Goal: Entertainment & Leisure: Consume media (video, audio)

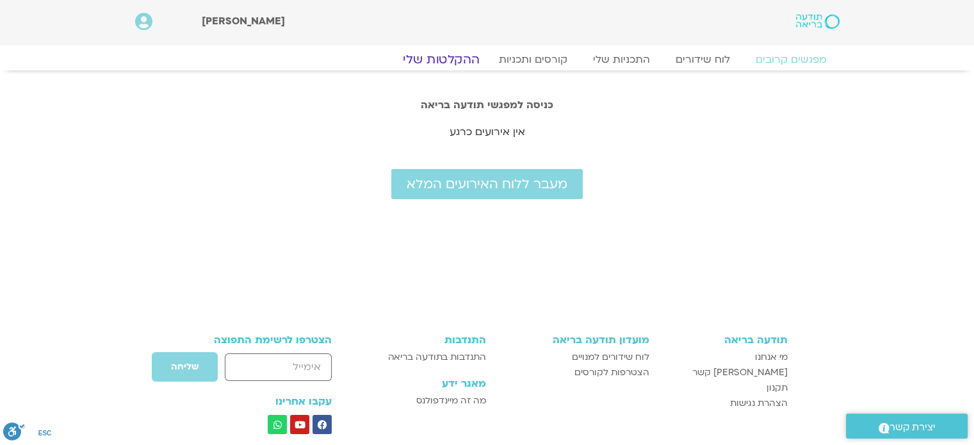
click at [451, 58] on link "ההקלטות שלי" at bounding box center [441, 59] width 108 height 15
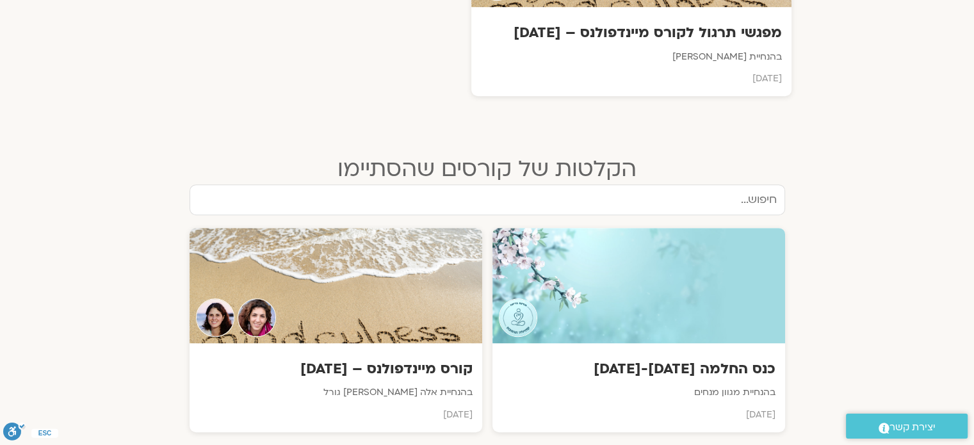
scroll to position [615, 0]
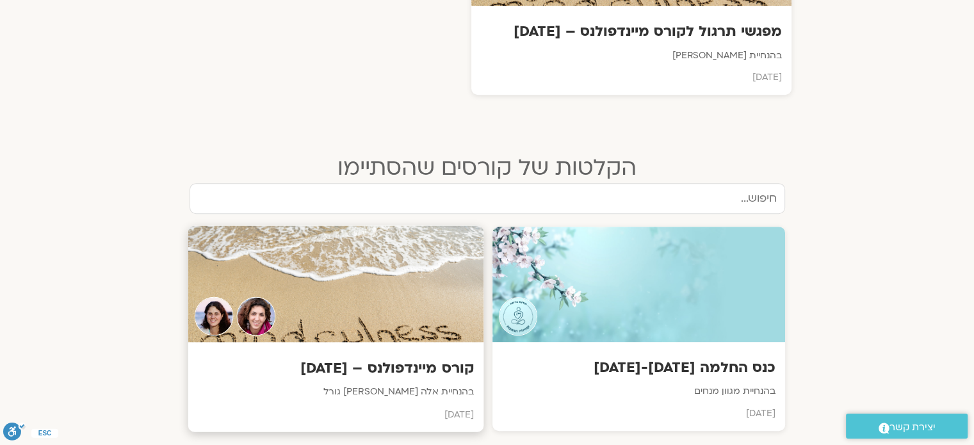
click at [433, 363] on h3 "קורס מיינדפולנס – יוני 25" at bounding box center [335, 369] width 276 height 20
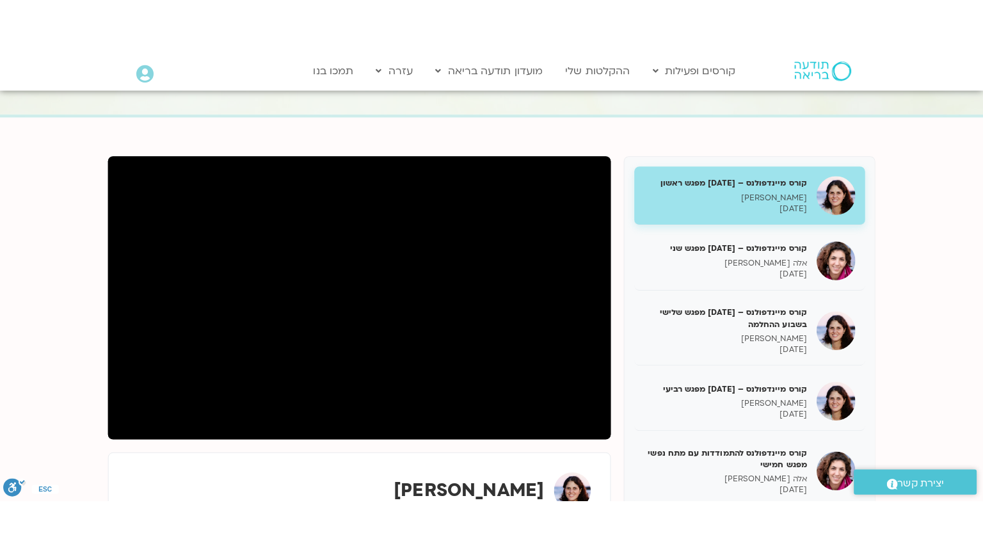
scroll to position [102, 0]
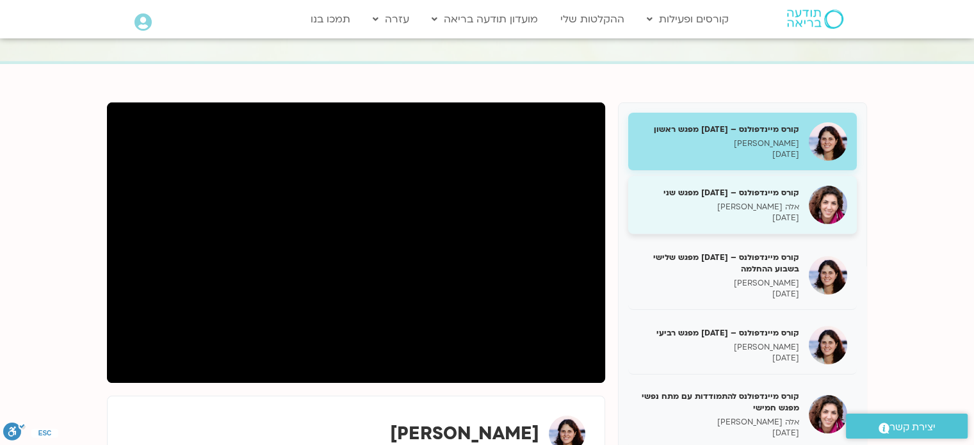
click at [773, 191] on h5 "קורס מיינדפולנס – יוני 25 מפגש שני" at bounding box center [718, 193] width 161 height 12
